Goal: Task Accomplishment & Management: Use online tool/utility

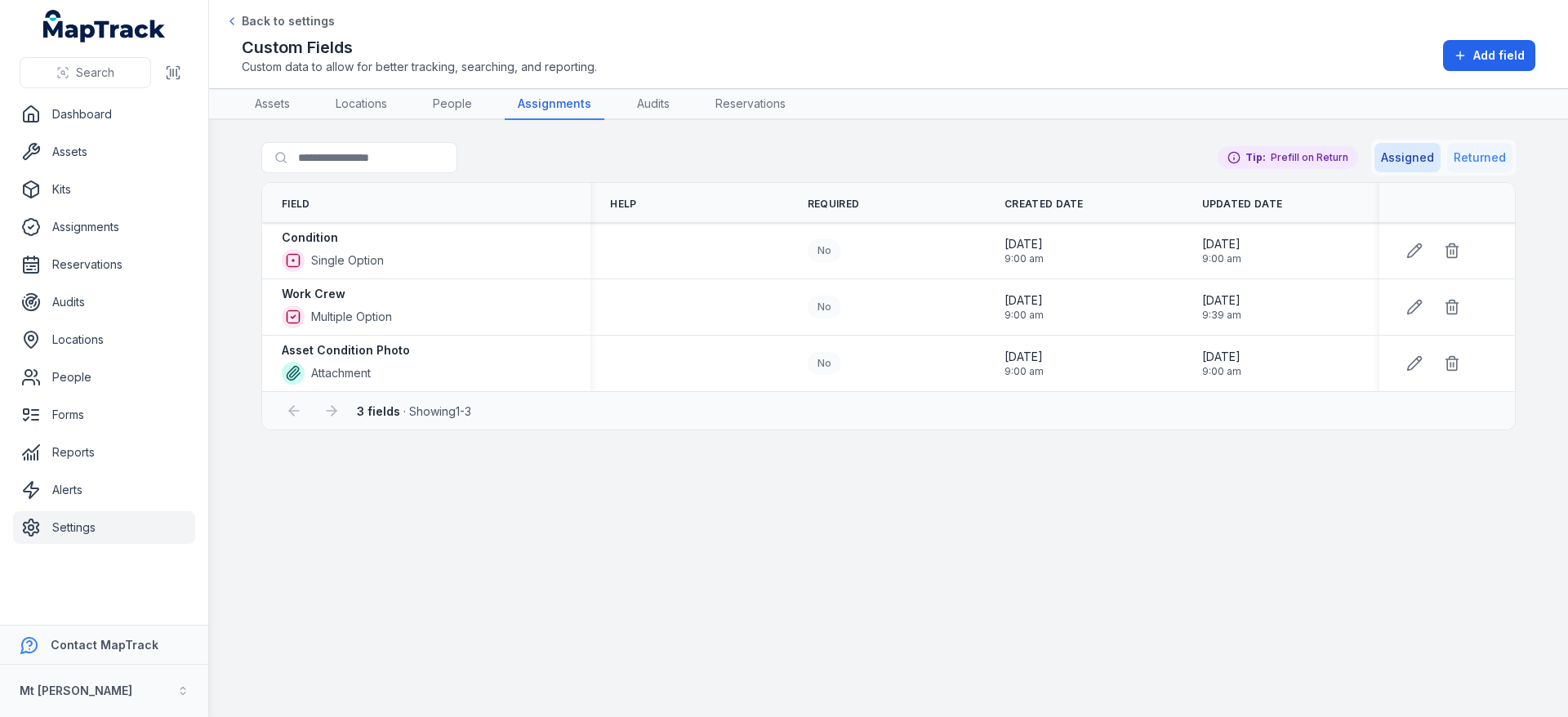
click at [1462, 156] on button "Returned" at bounding box center [1480, 158] width 65 height 29
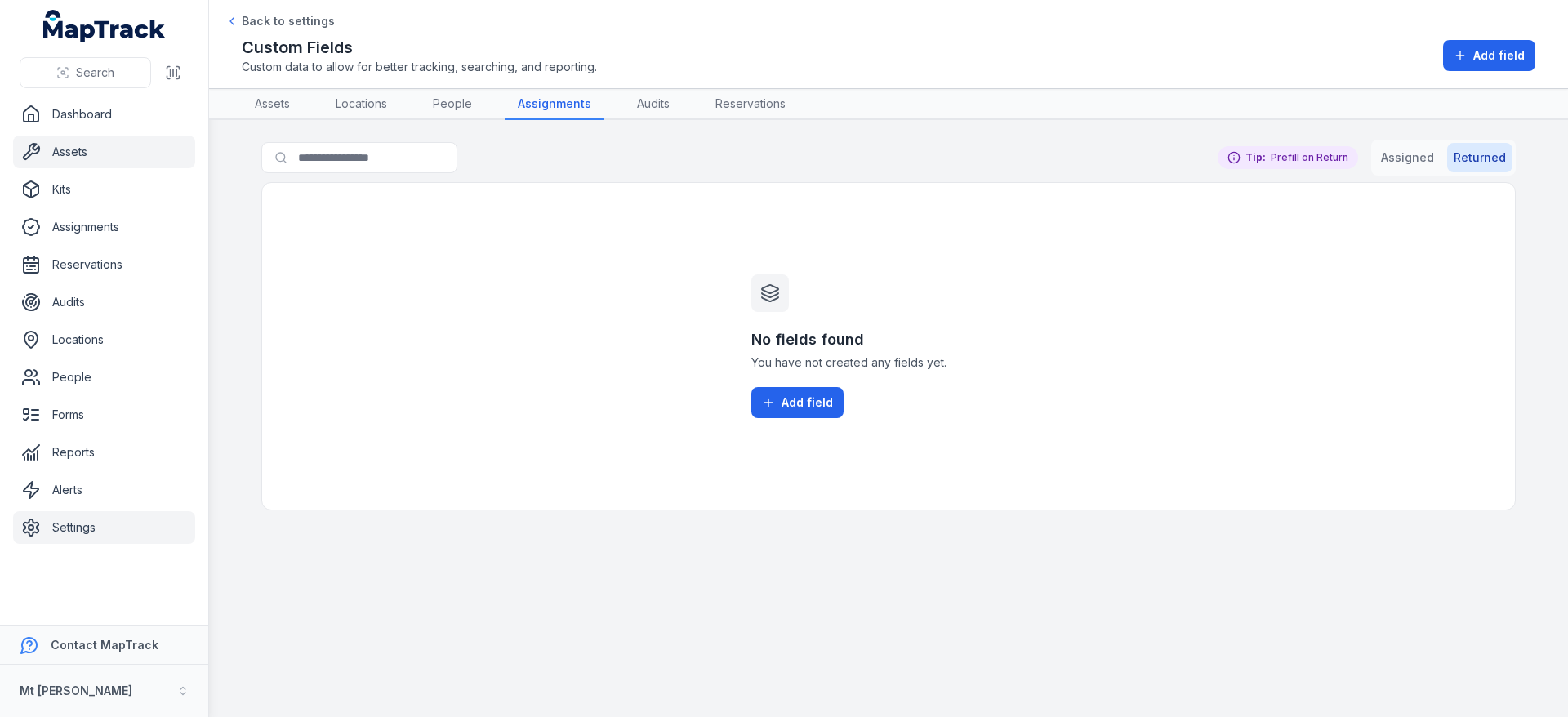
click at [82, 153] on link "Assets" at bounding box center [104, 152] width 182 height 33
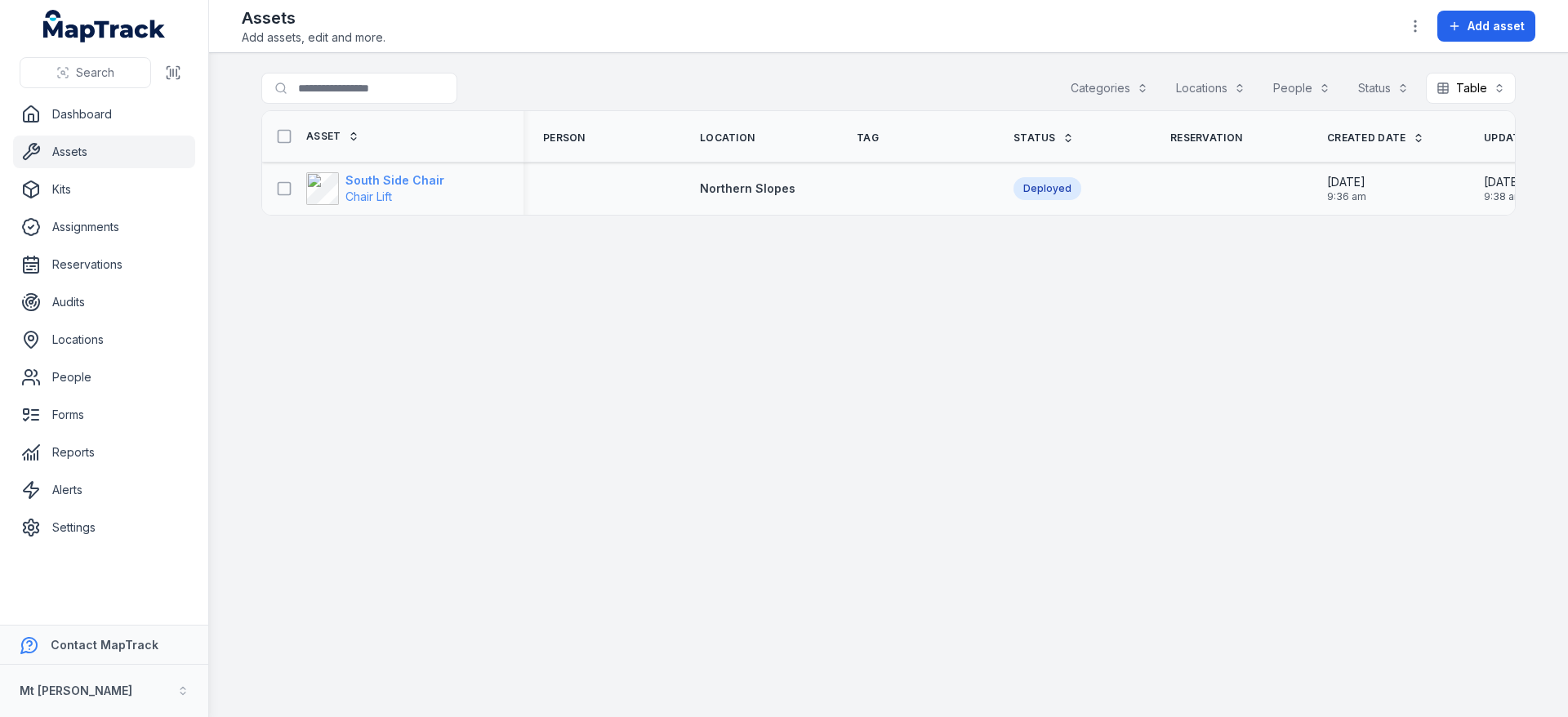
click at [419, 177] on strong "South Side Chair" at bounding box center [395, 180] width 99 height 16
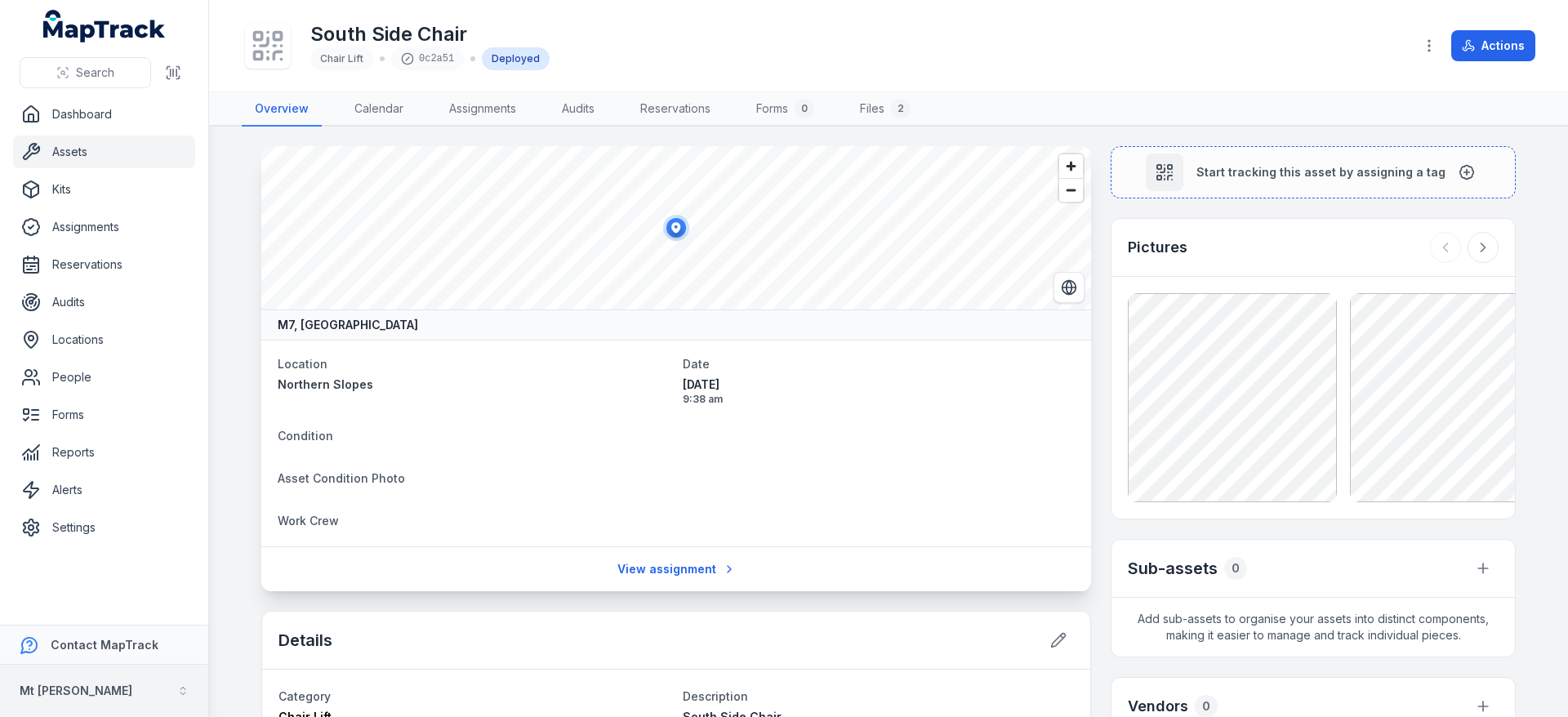
click at [123, 694] on button "Mt [PERSON_NAME]" at bounding box center [104, 691] width 208 height 52
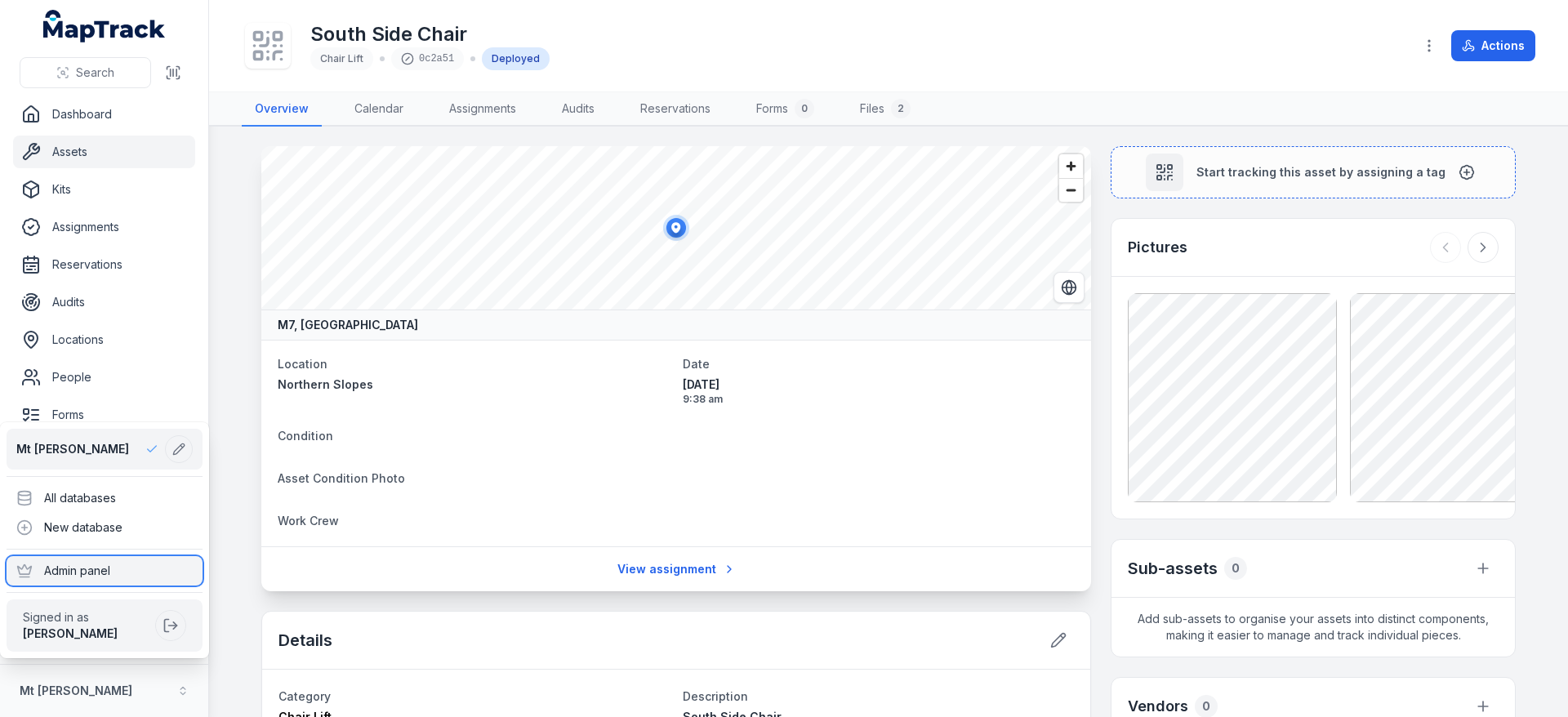
click at [149, 561] on div "Admin panel" at bounding box center [105, 570] width 196 height 29
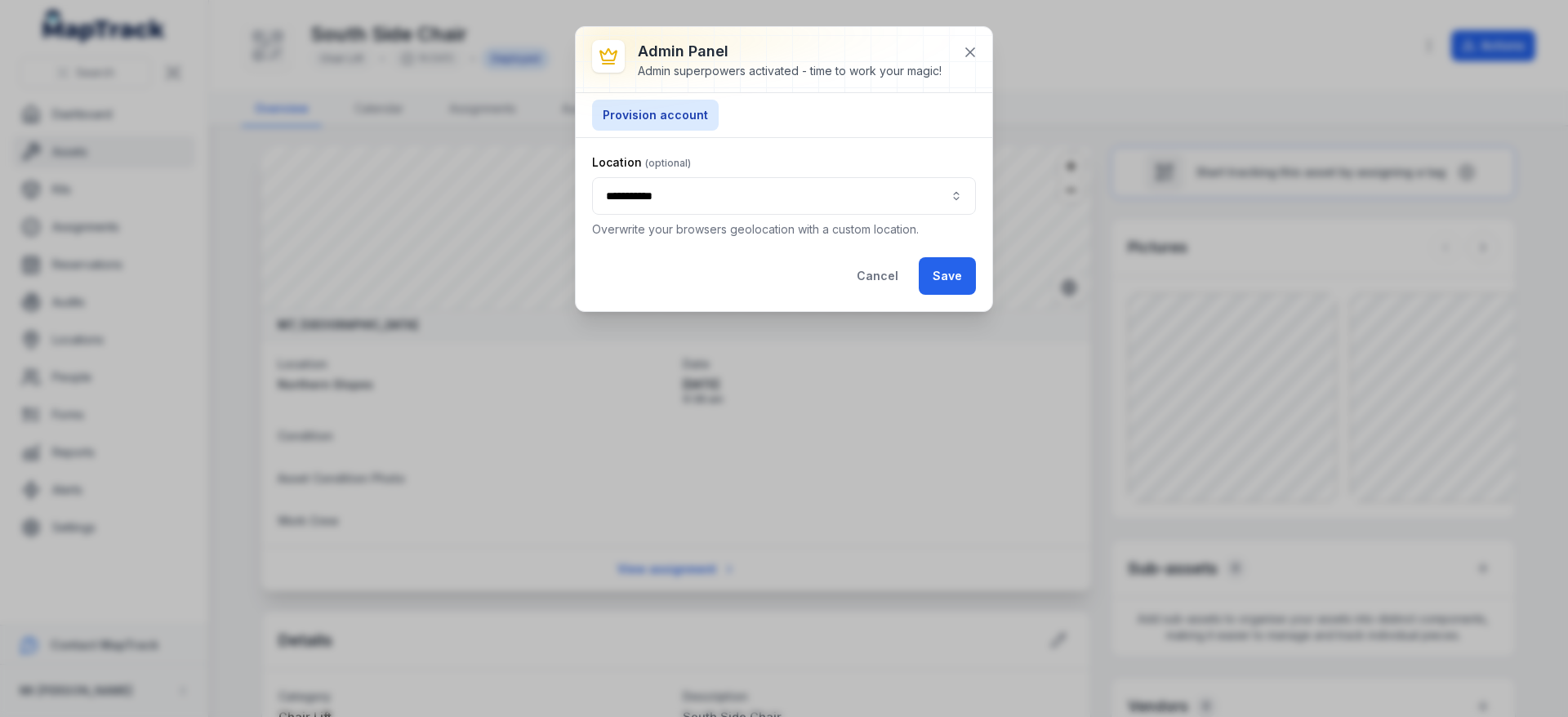
click at [727, 202] on button "**********" at bounding box center [784, 195] width 384 height 37
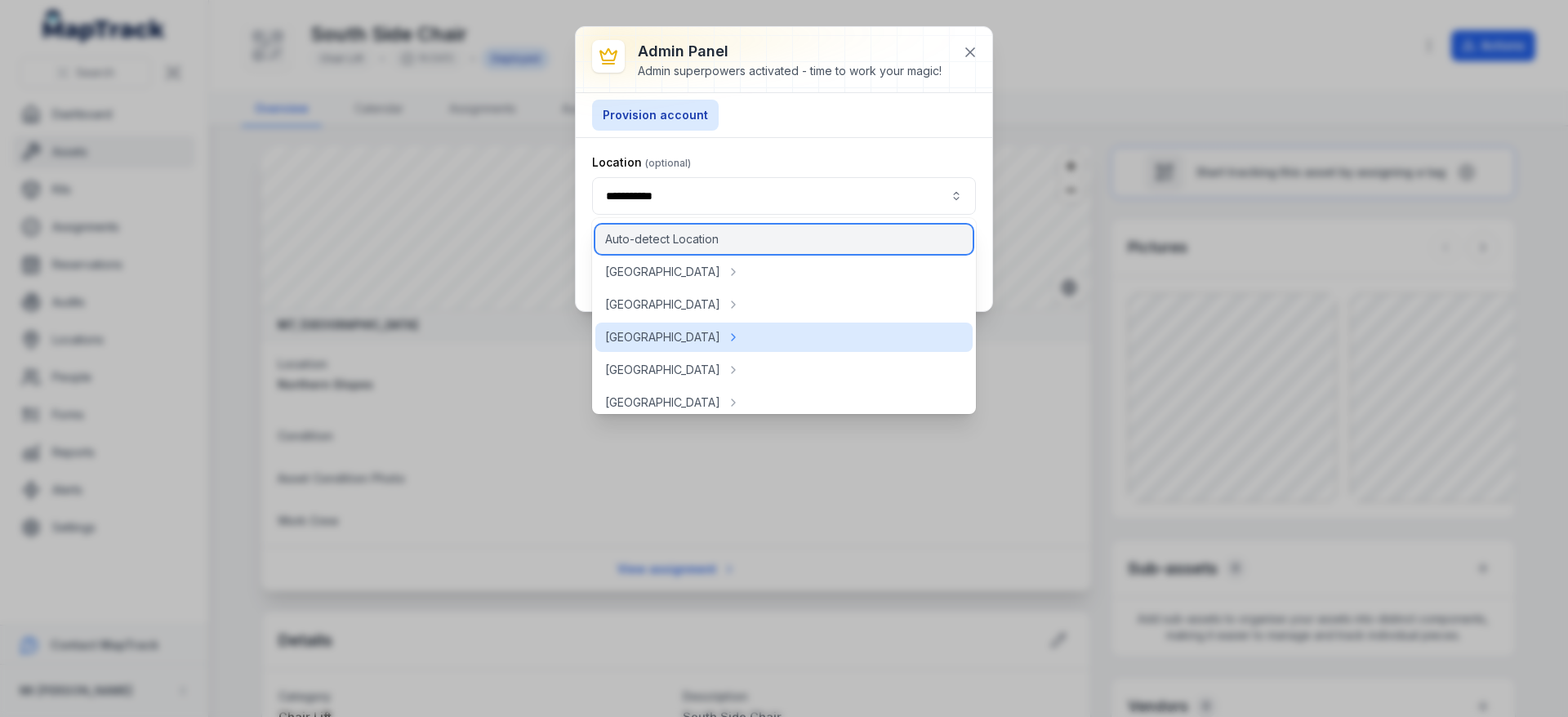
click at [734, 250] on div "Auto-detect Location" at bounding box center [784, 239] width 377 height 29
type input "**********"
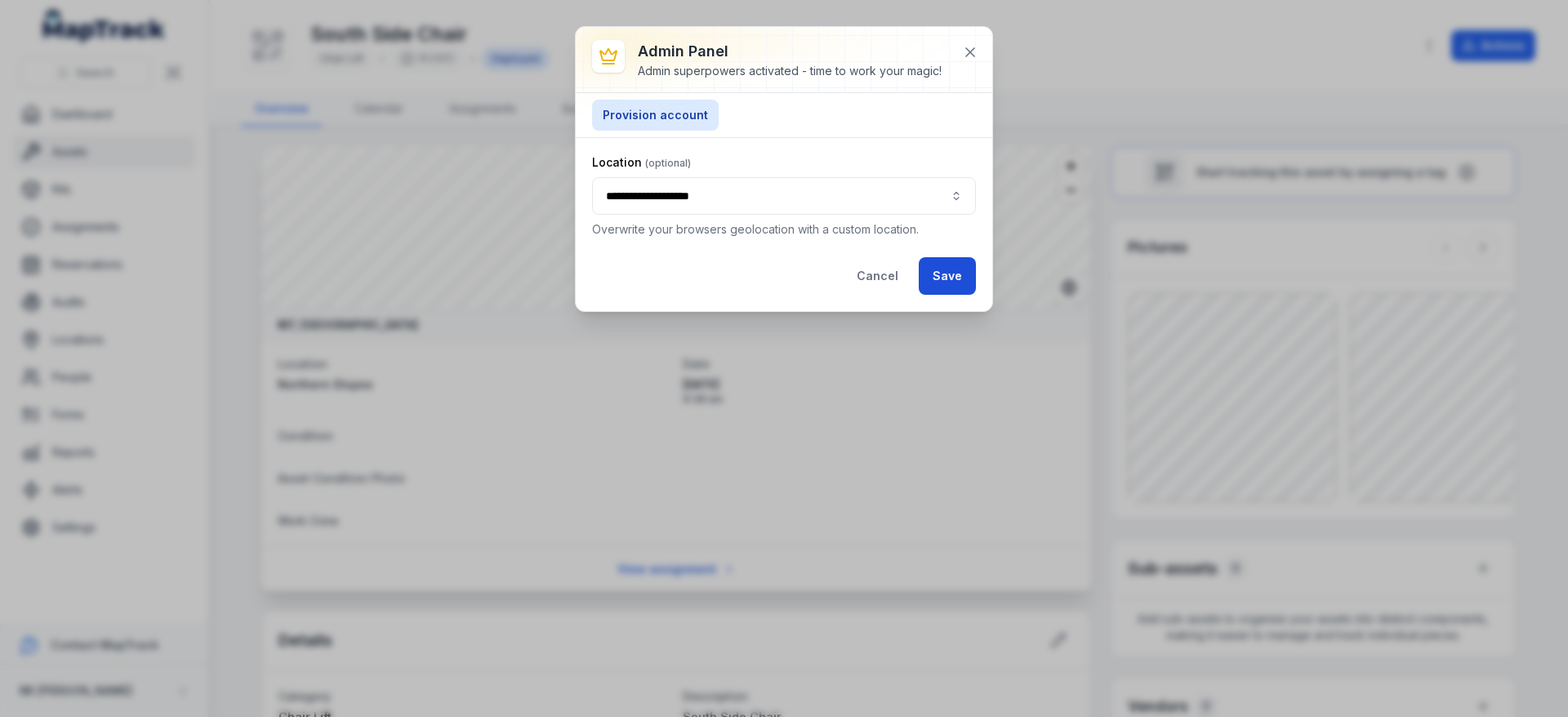
click at [949, 273] on button "Save" at bounding box center [948, 276] width 57 height 37
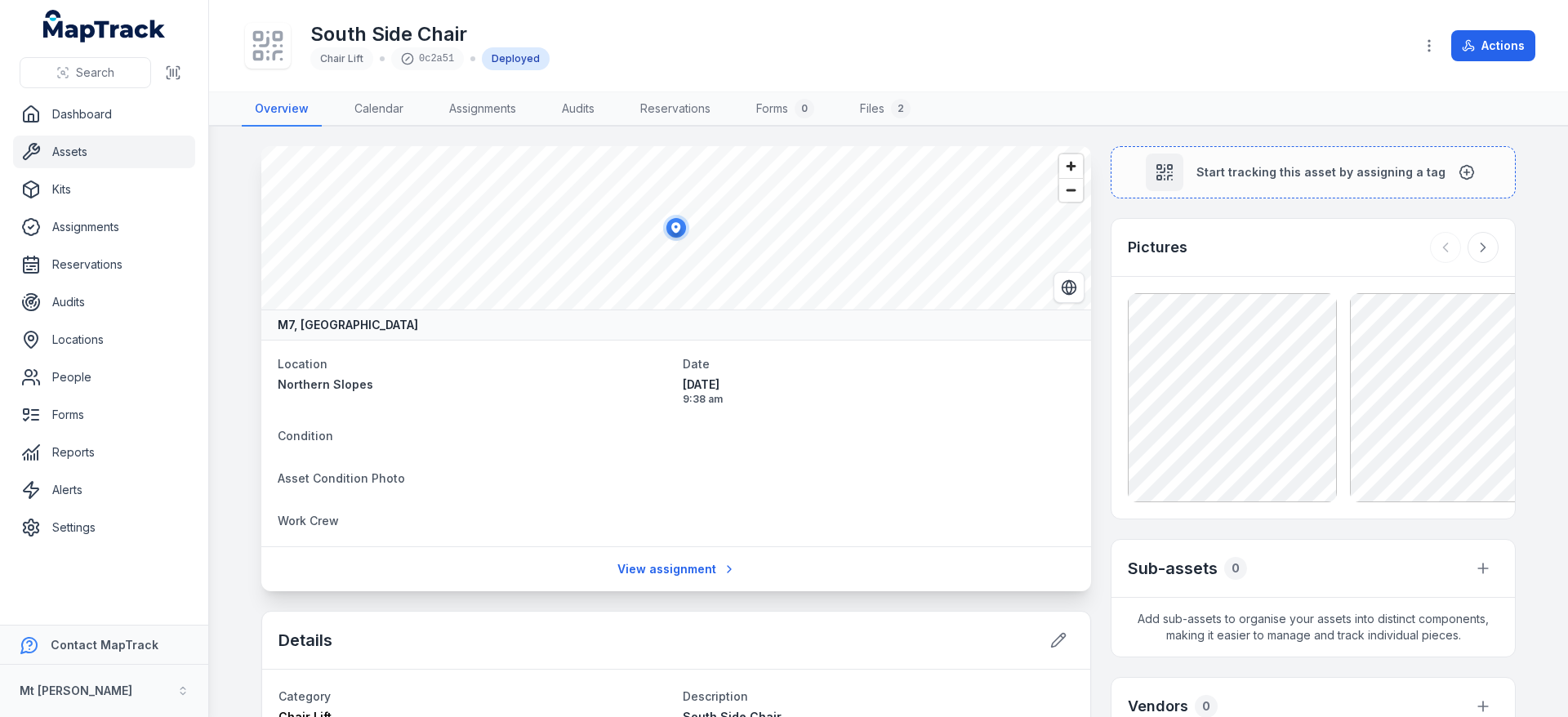
click at [246, 391] on main "M7, [GEOGRAPHIC_DATA] Location [GEOGRAPHIC_DATA] Date [DATE] 9:38 am Condition …" at bounding box center [888, 421] width 1359 height 590
click at [1545, 33] on header "Toggle Navigation South Side Chair Chair Lift 0c2a51 Deployed Actions" at bounding box center [888, 46] width 1359 height 92
click at [1536, 40] on header "Toggle Navigation South Side Chair Chair Lift 0c2a51 Deployed Actions" at bounding box center [888, 46] width 1359 height 92
click at [1514, 42] on button "Actions" at bounding box center [1493, 46] width 84 height 31
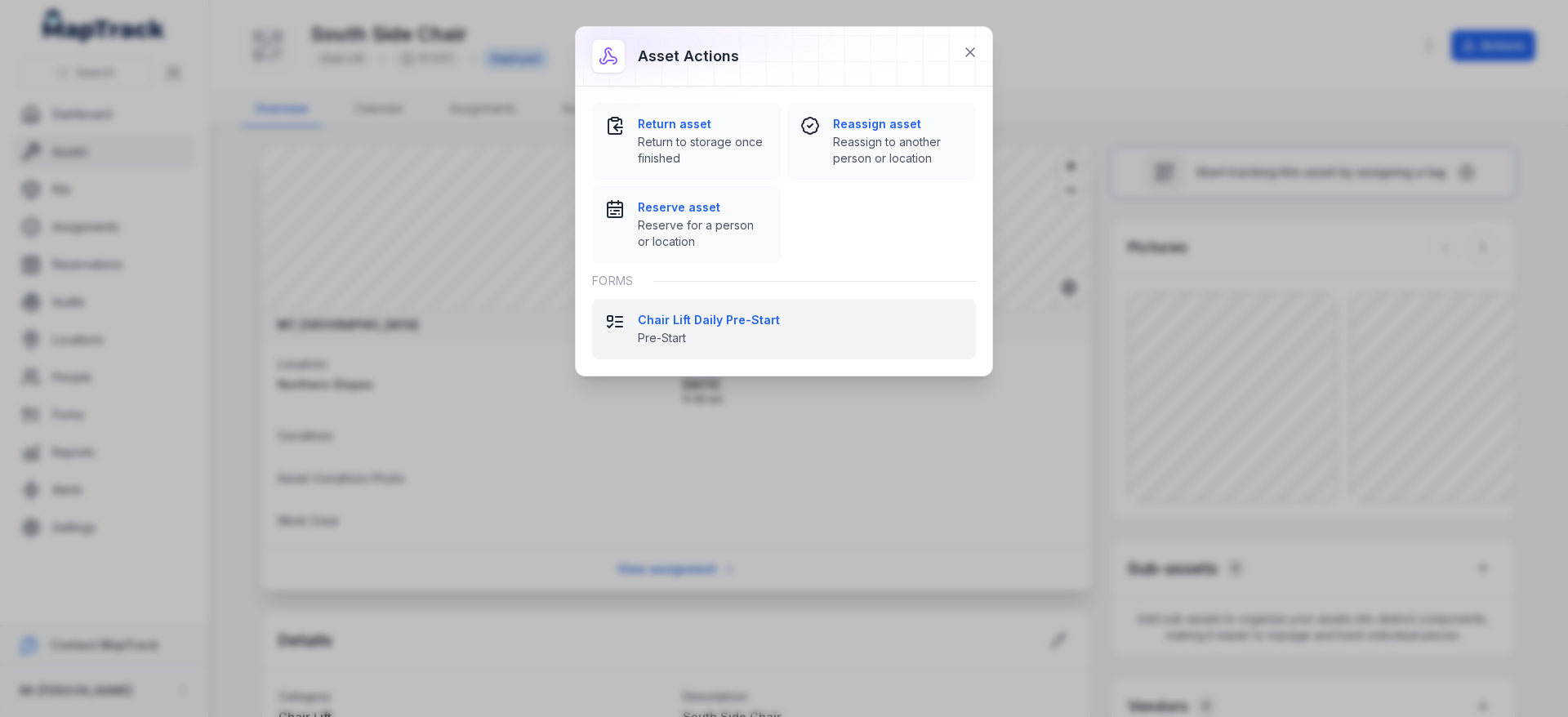
click at [714, 335] on span "Pre-Start" at bounding box center [800, 337] width 325 height 16
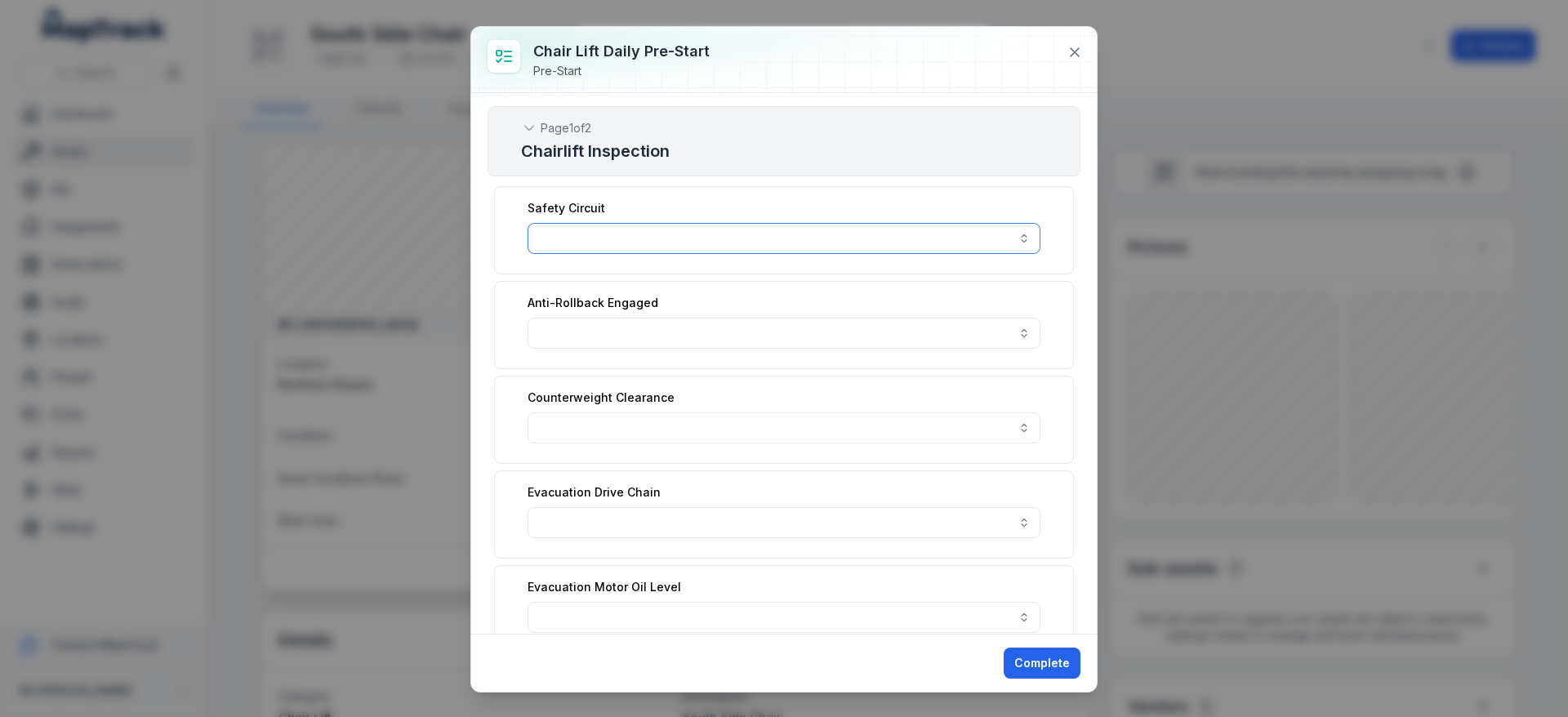
click at [578, 245] on button "button" at bounding box center [783, 238] width 513 height 31
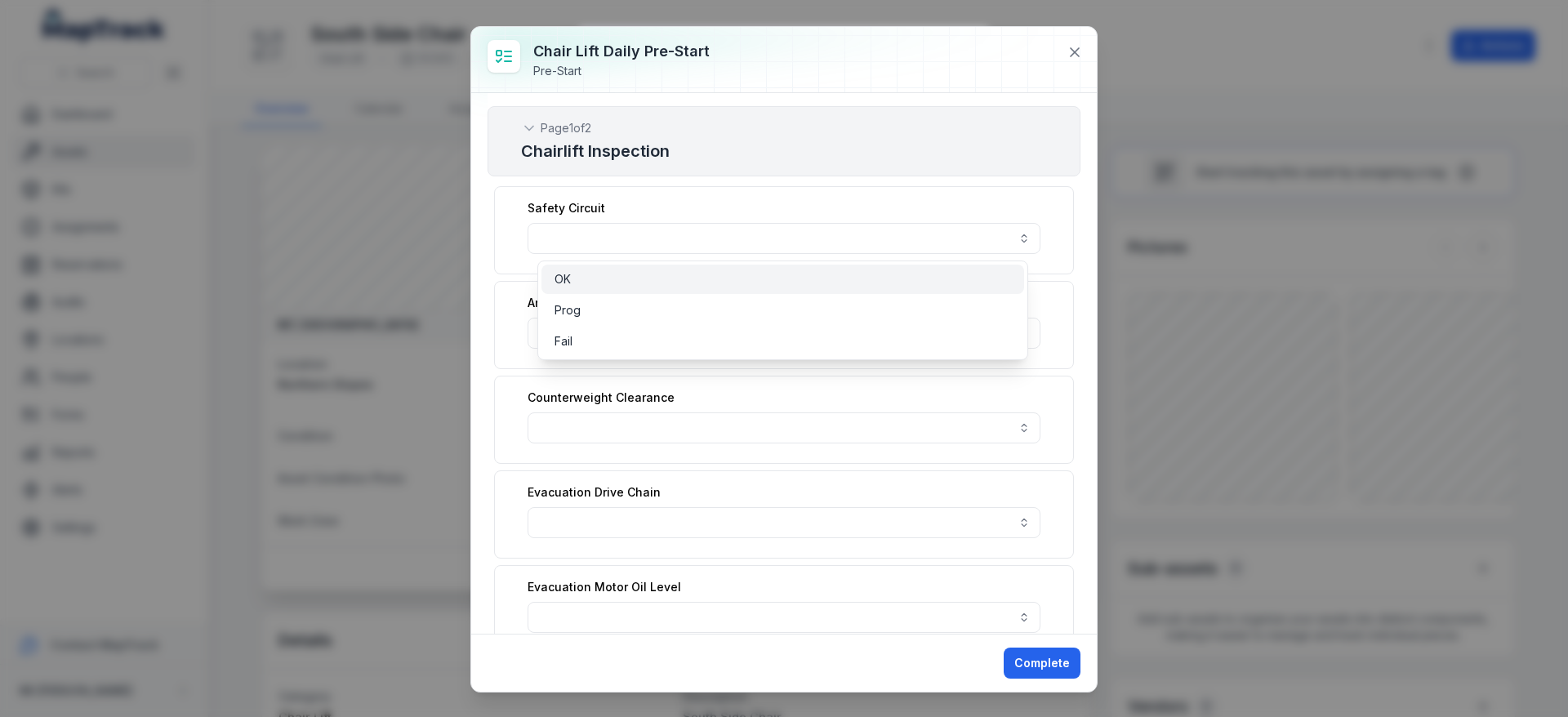
click at [623, 289] on div "OK" at bounding box center [782, 279] width 483 height 29
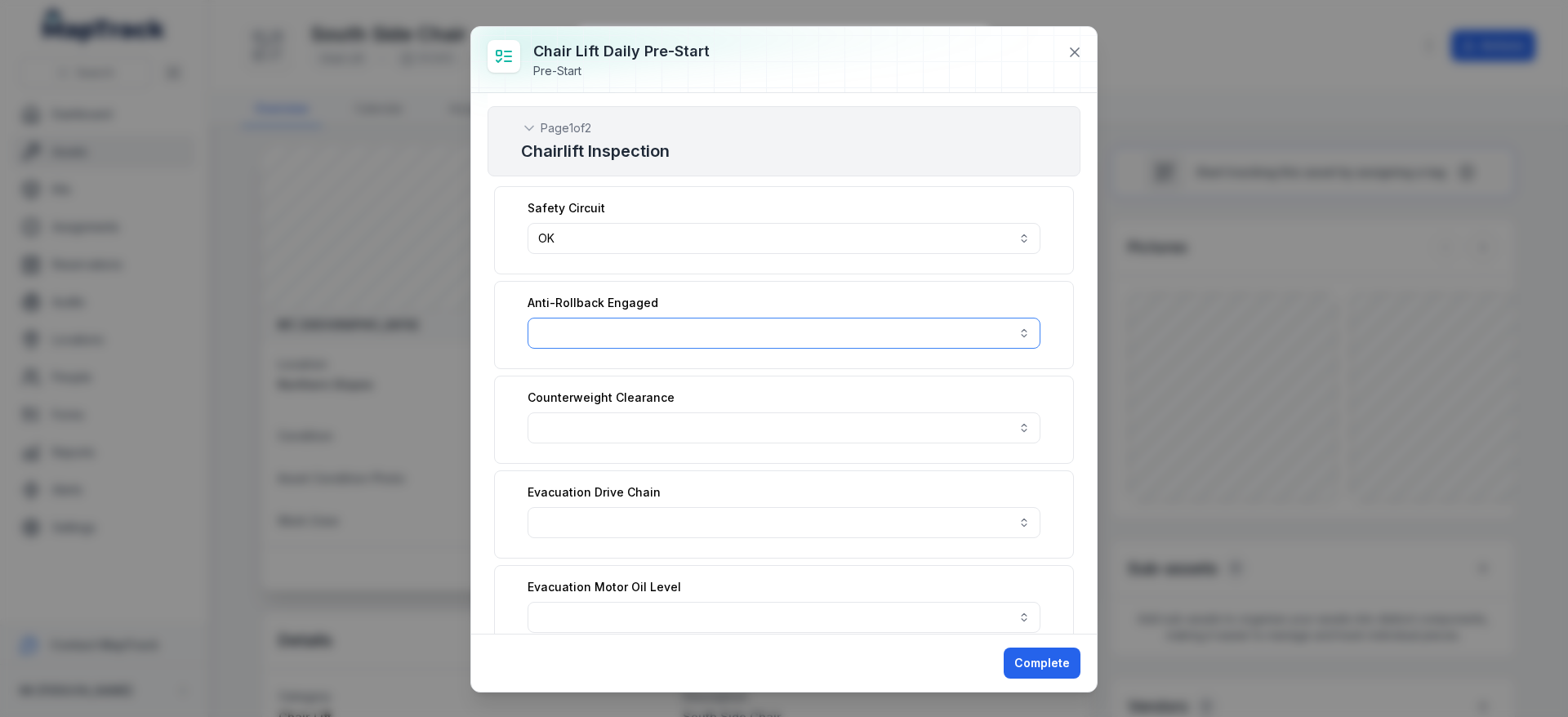
click at [612, 343] on button "button" at bounding box center [783, 333] width 513 height 31
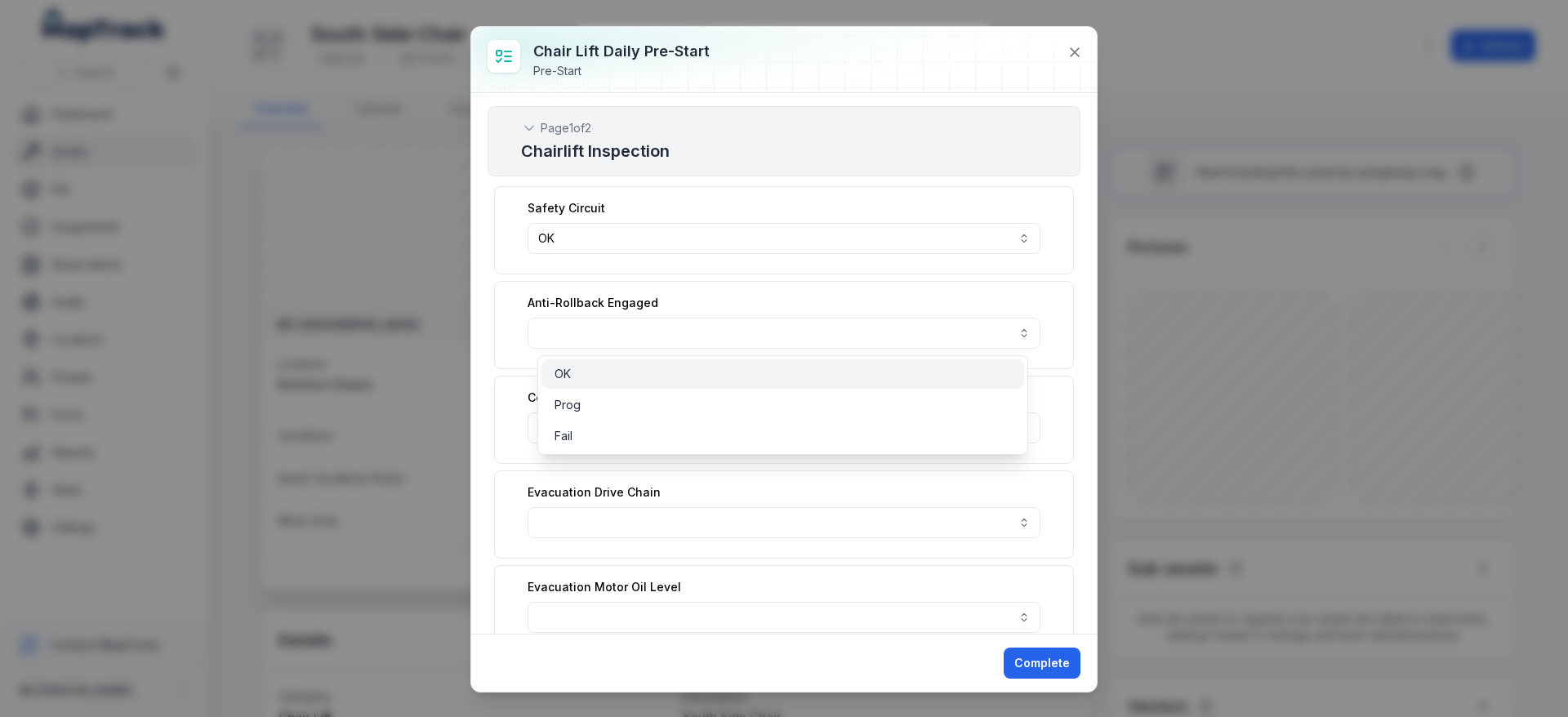
click at [607, 380] on div "OK" at bounding box center [782, 374] width 456 height 16
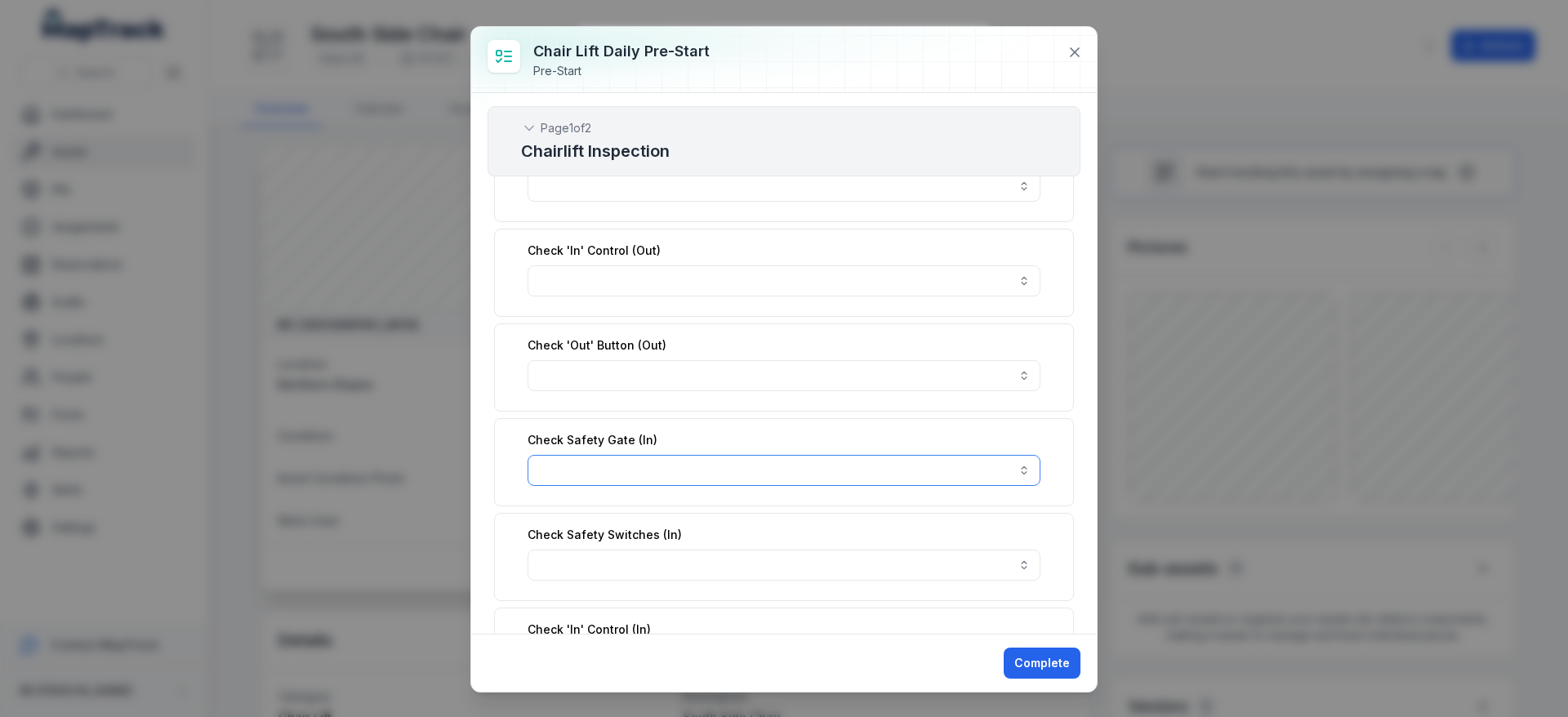
scroll to position [1589, 0]
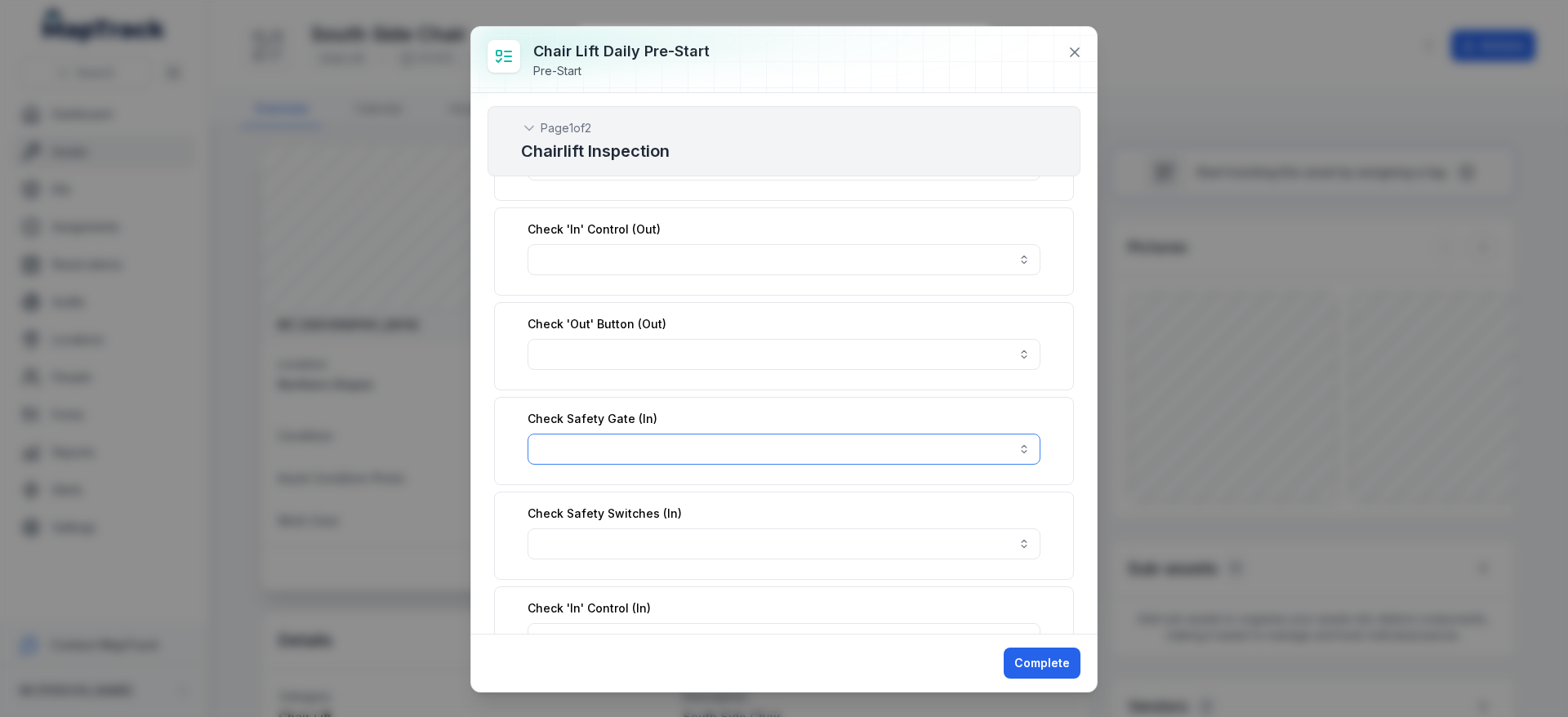
click at [643, 460] on button "button" at bounding box center [783, 449] width 513 height 31
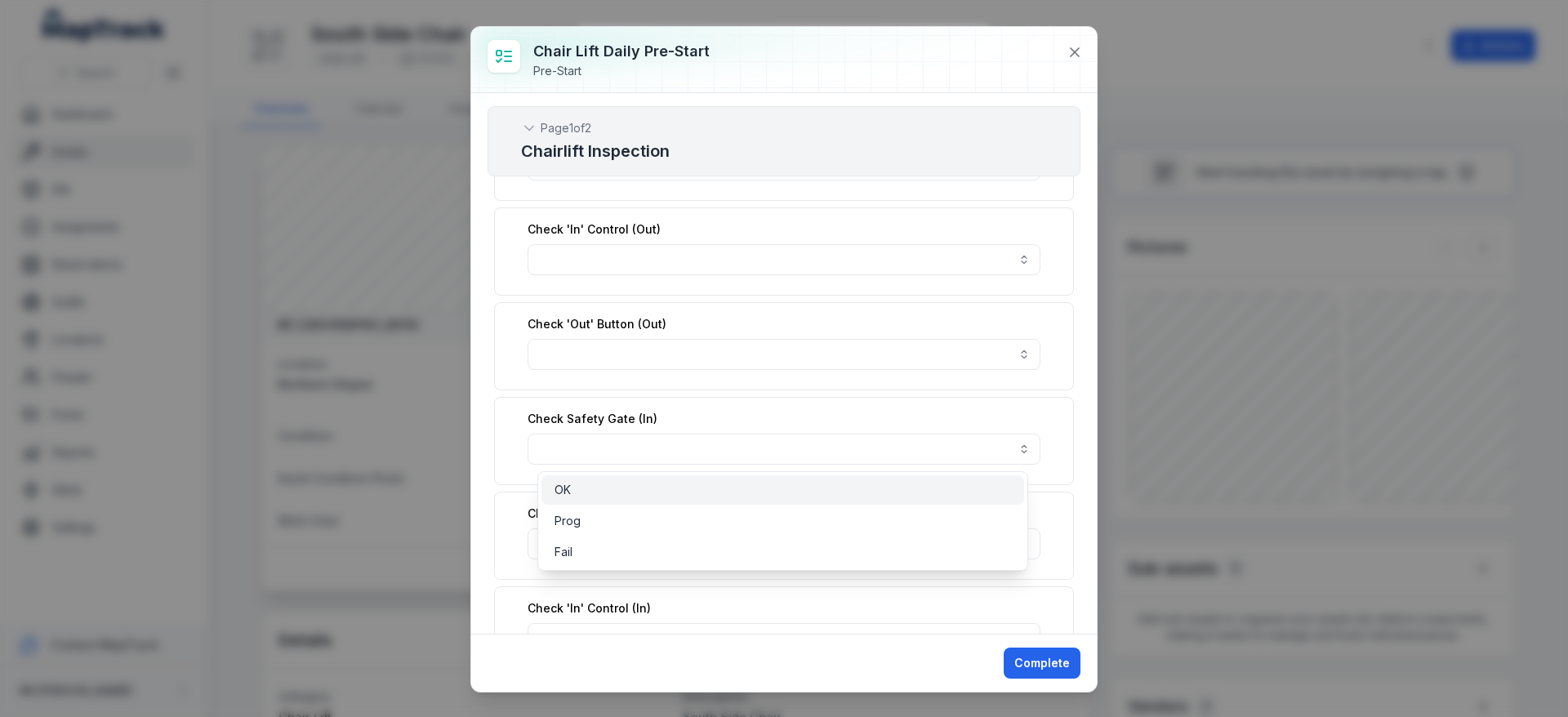
click at [578, 487] on div "OK" at bounding box center [782, 490] width 456 height 16
click at [492, 493] on div "Safety Circuit OK ** Anti-Rollback Engaged OK ** Counterweight Clearance Evacua…" at bounding box center [784, 349] width 593 height 3524
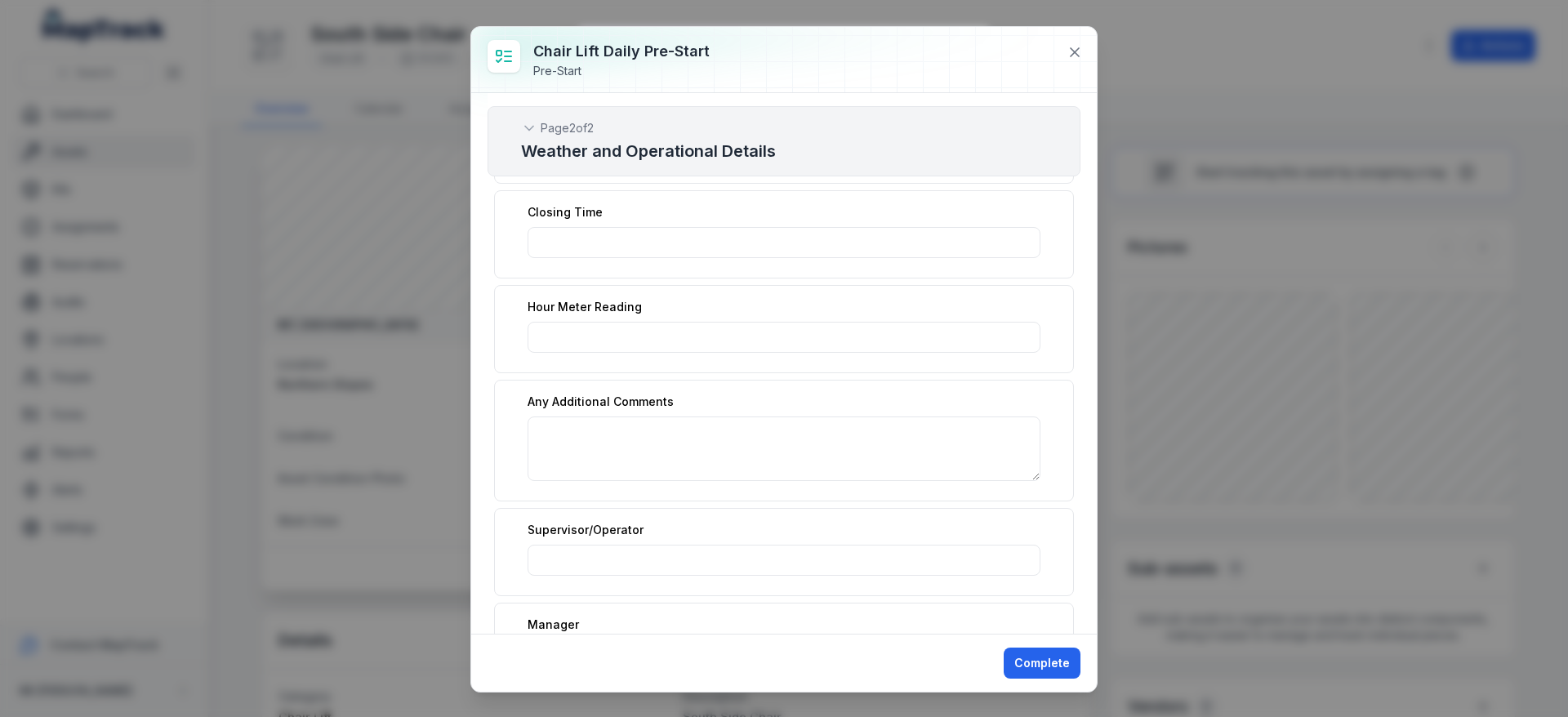
scroll to position [4072, 0]
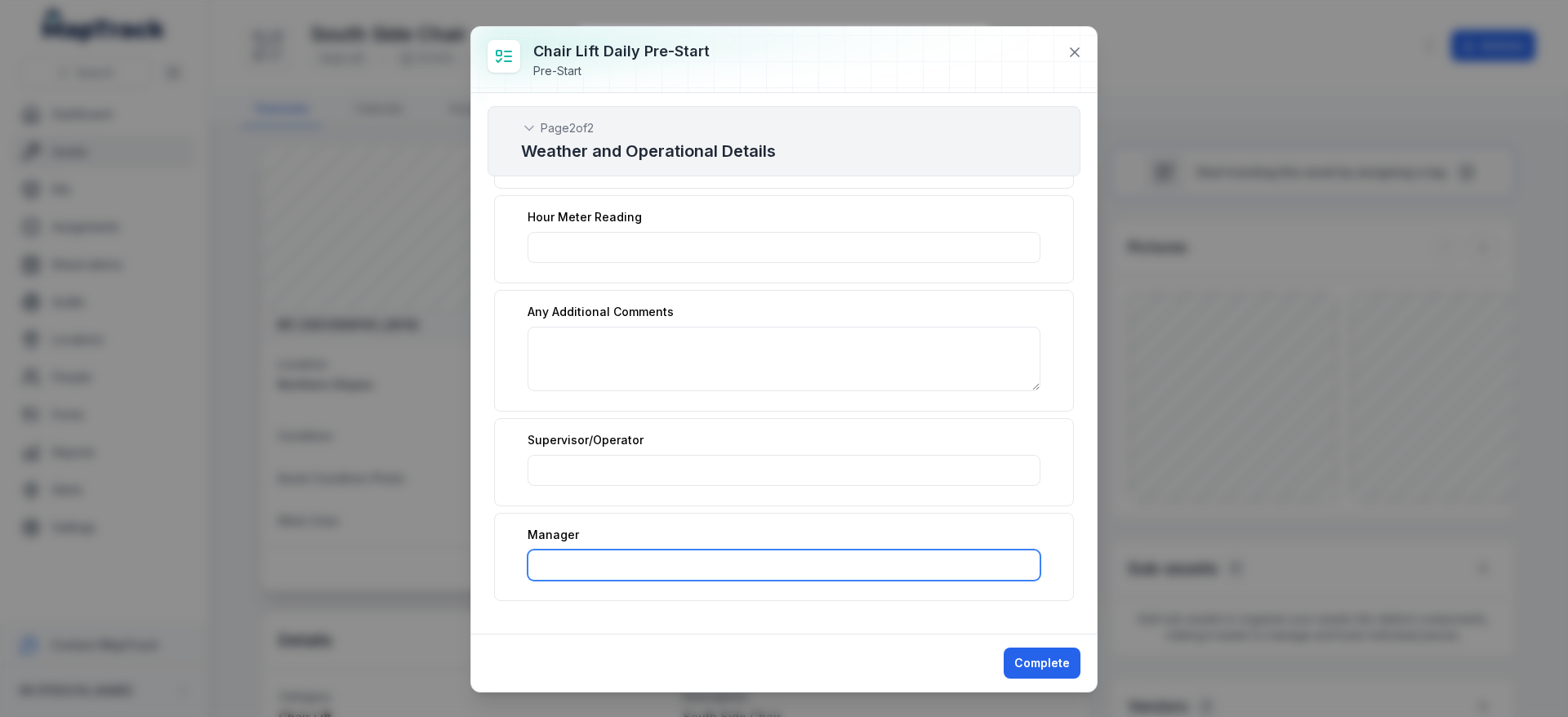
click at [561, 560] on input ":r21p:-form-item-label" at bounding box center [783, 565] width 513 height 31
type input "******"
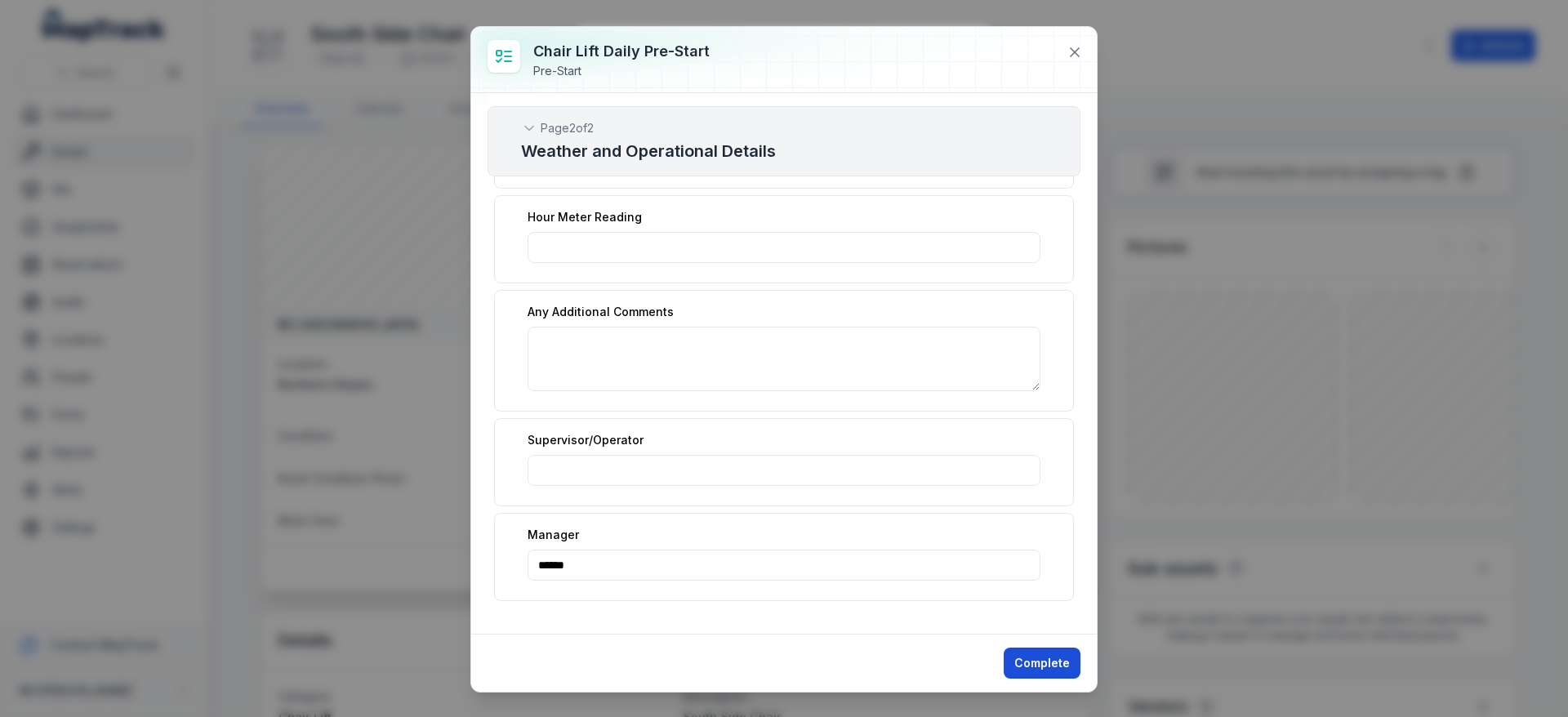
click at [1050, 652] on button "Complete" at bounding box center [1042, 663] width 77 height 31
